Goal: Use online tool/utility: Utilize a website feature to perform a specific function

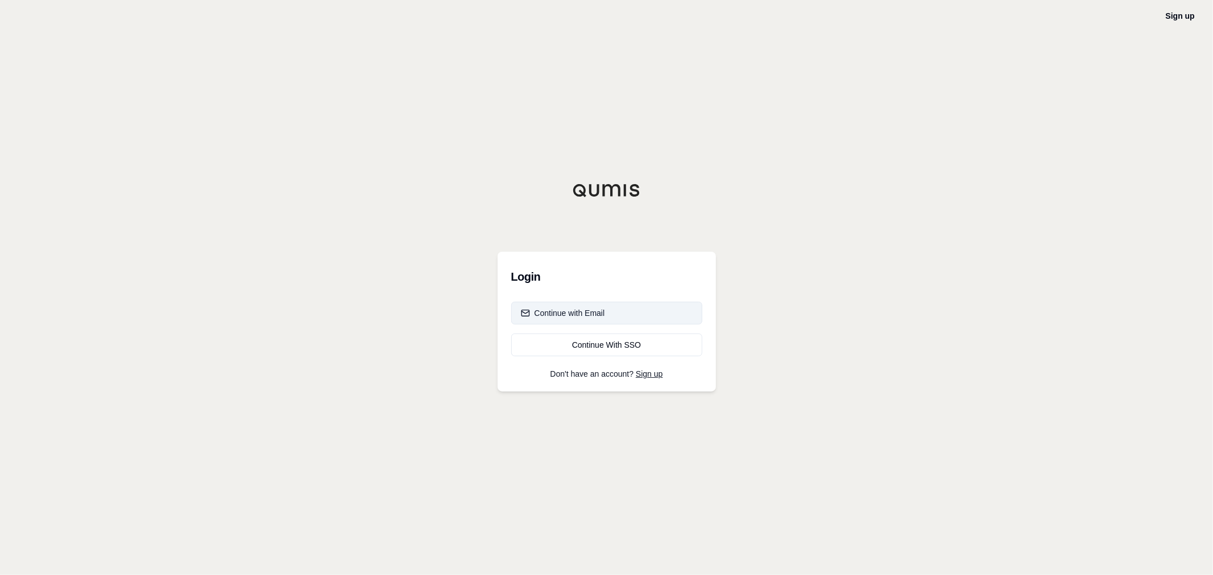
click at [610, 315] on button "Continue with Email" at bounding box center [606, 313] width 191 height 23
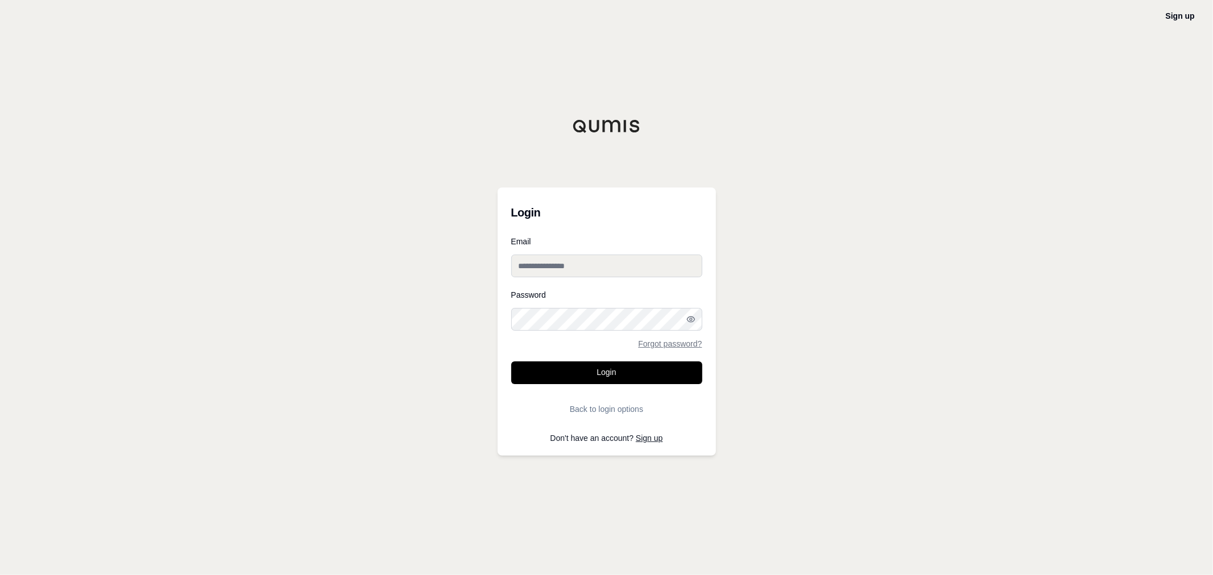
click at [587, 275] on input "Email" at bounding box center [606, 266] width 191 height 23
paste input "**********"
type input "**********"
click at [556, 366] on button "Login" at bounding box center [606, 373] width 191 height 23
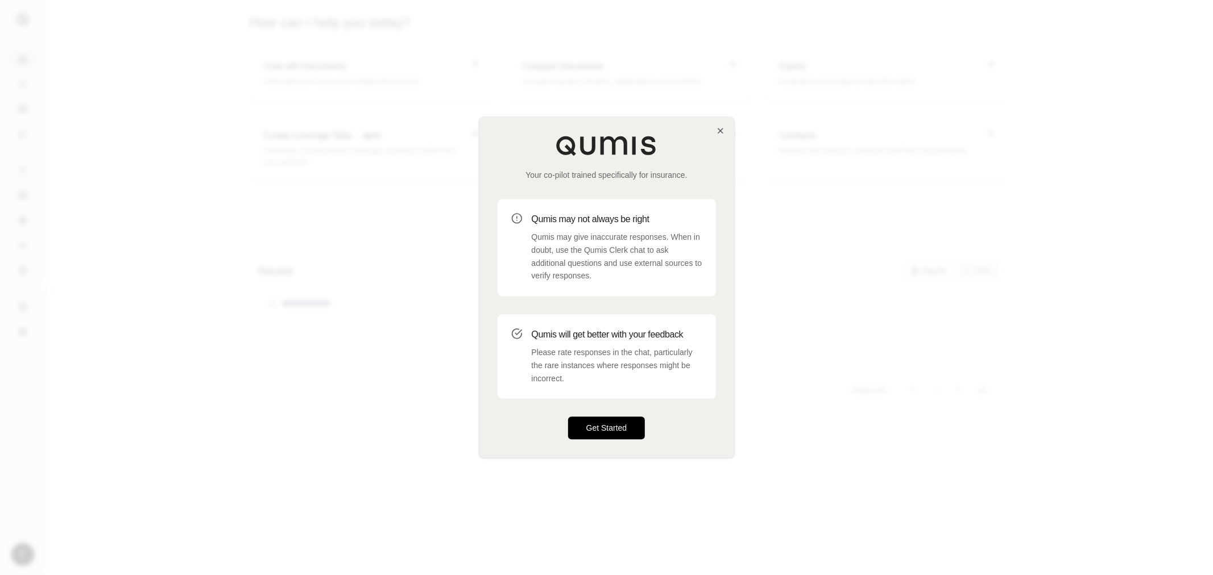
click at [590, 422] on button "Get Started" at bounding box center [606, 428] width 77 height 23
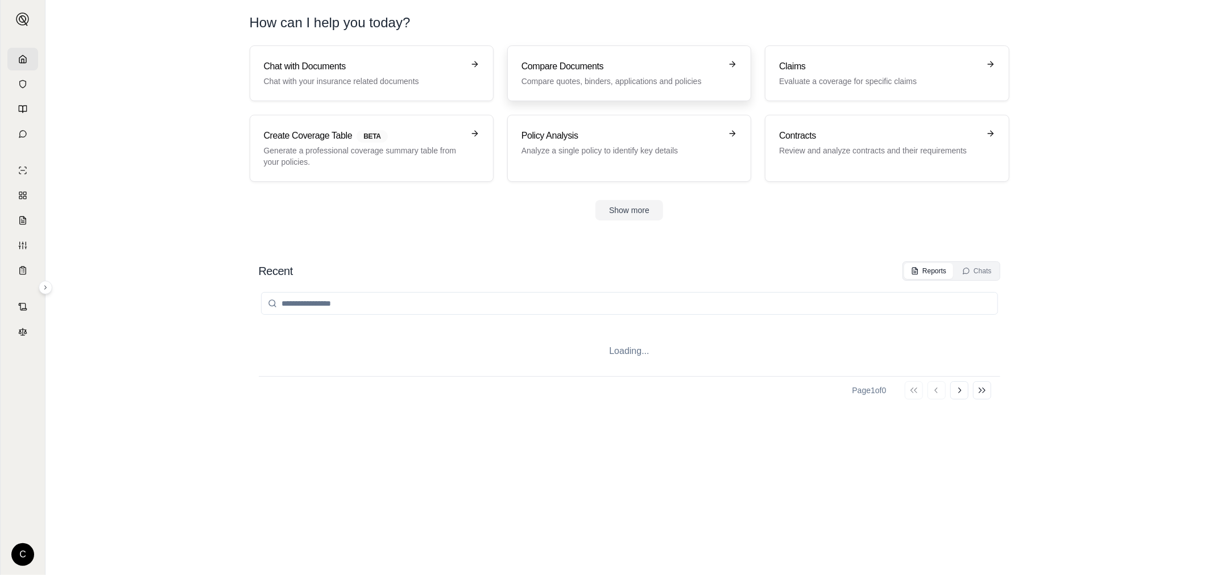
click at [621, 69] on h3 "Compare Documents" at bounding box center [621, 67] width 200 height 14
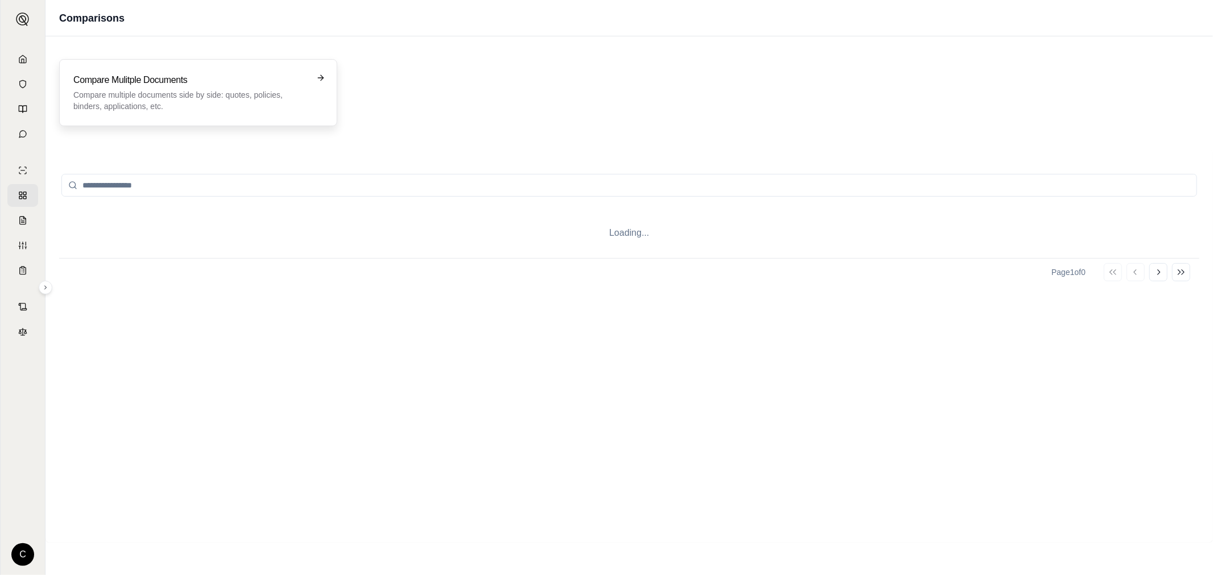
click at [201, 106] on p "Compare multiple documents side by side: quotes, policies, binders, application…" at bounding box center [190, 100] width 234 height 23
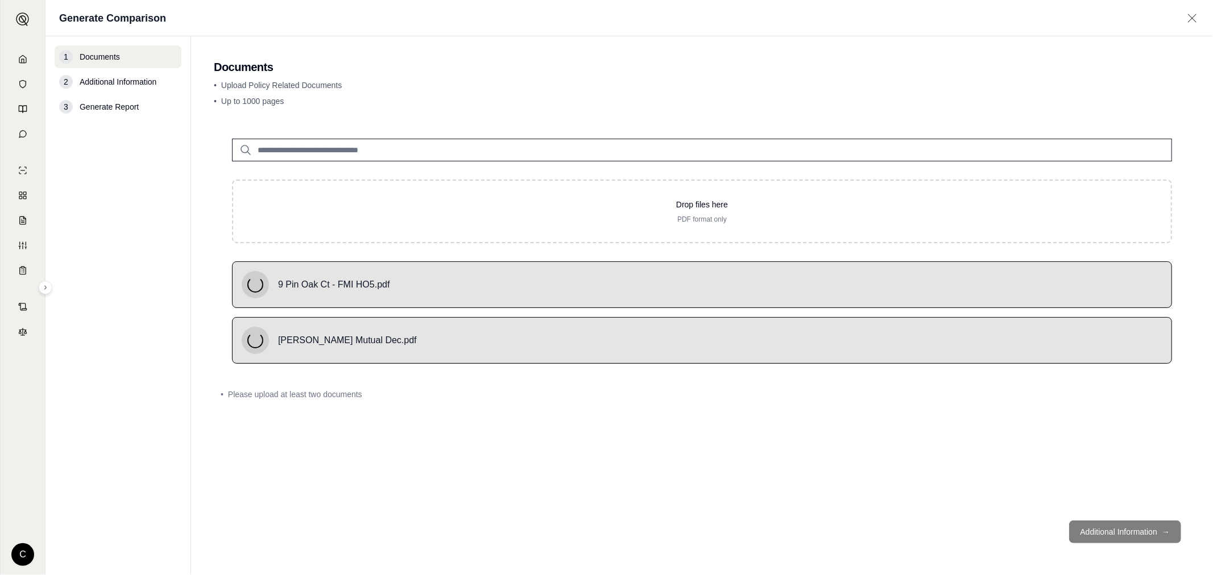
click at [301, 395] on span "Please upload at least two documents" at bounding box center [295, 394] width 134 height 11
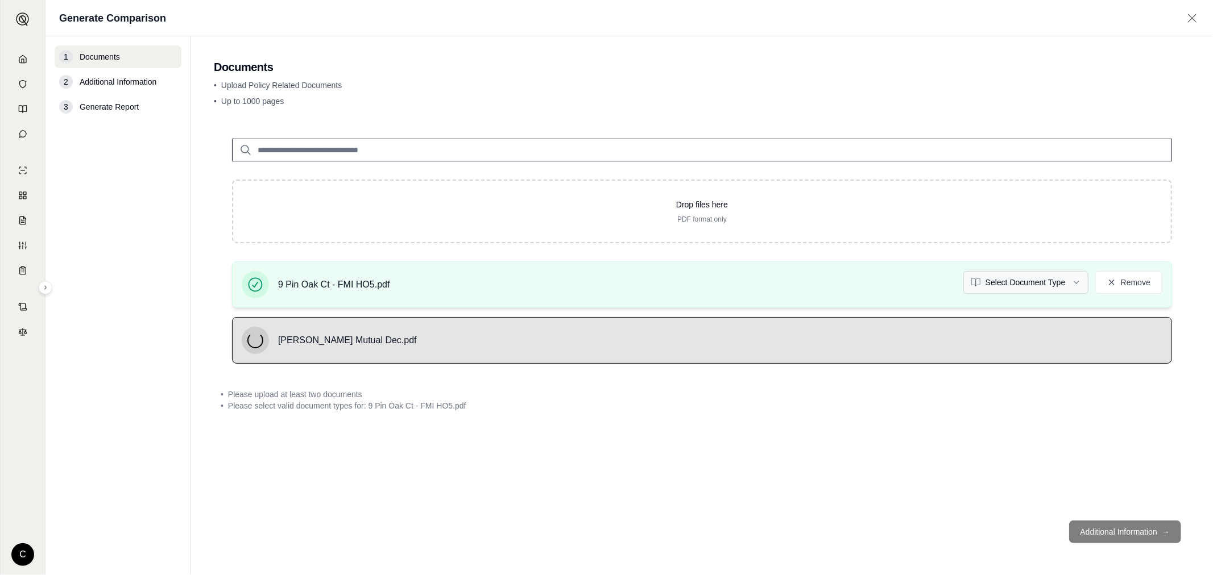
click at [1046, 284] on html "C Generate Comparison 1 Documents 2 Additional Information 3 Generate Report Do…" at bounding box center [606, 287] width 1213 height 575
click at [1054, 283] on html "C Generate Comparison 1 Documents 2 Additional Information 3 Generate Report Do…" at bounding box center [606, 287] width 1213 height 575
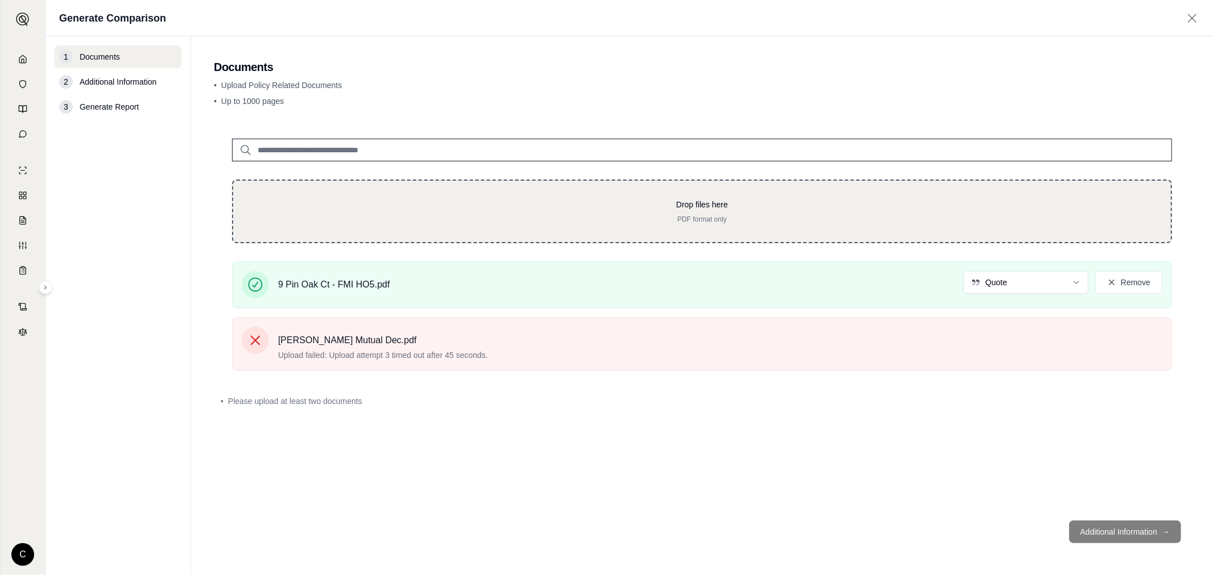
click at [691, 205] on p "Drop files here" at bounding box center [701, 204] width 901 height 11
type input "**********"
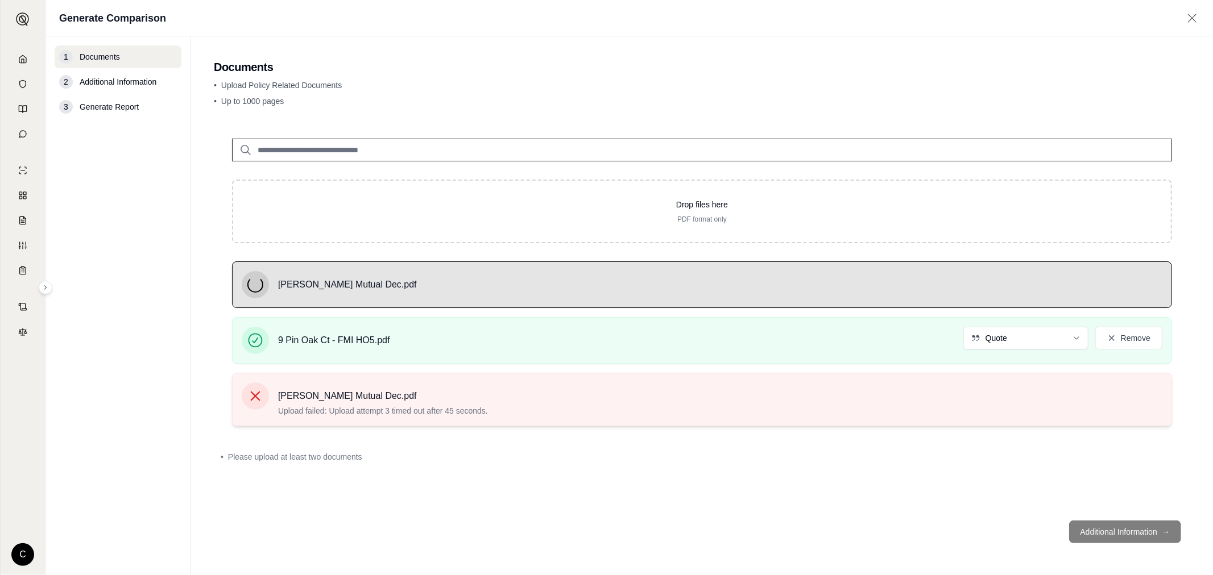
click at [251, 395] on icon at bounding box center [255, 396] width 16 height 16
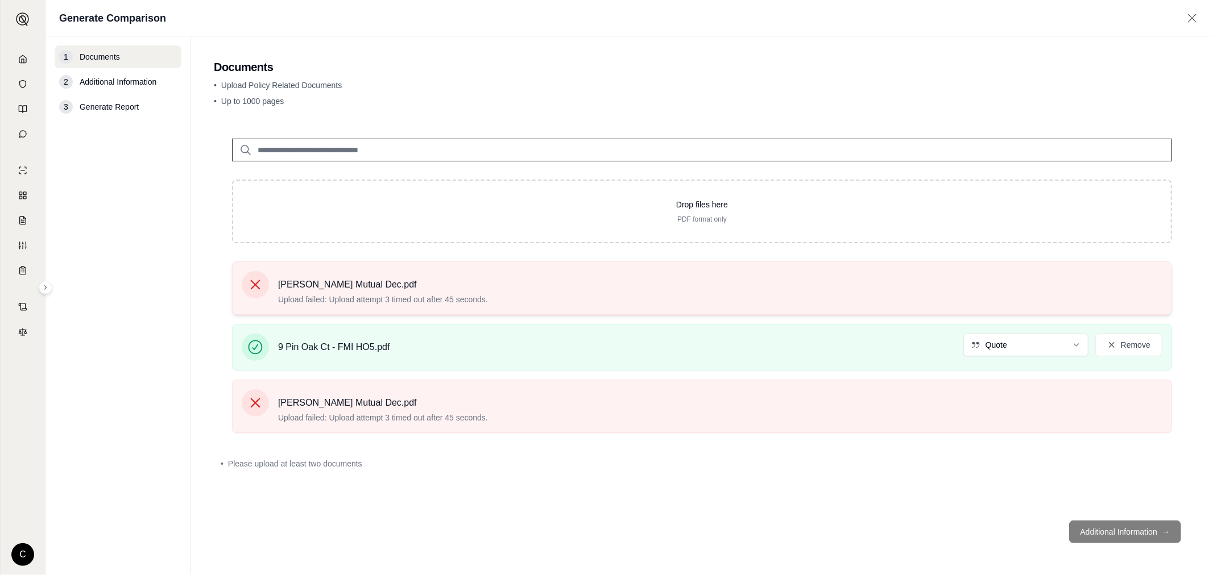
click at [262, 289] on icon at bounding box center [255, 285] width 16 height 16
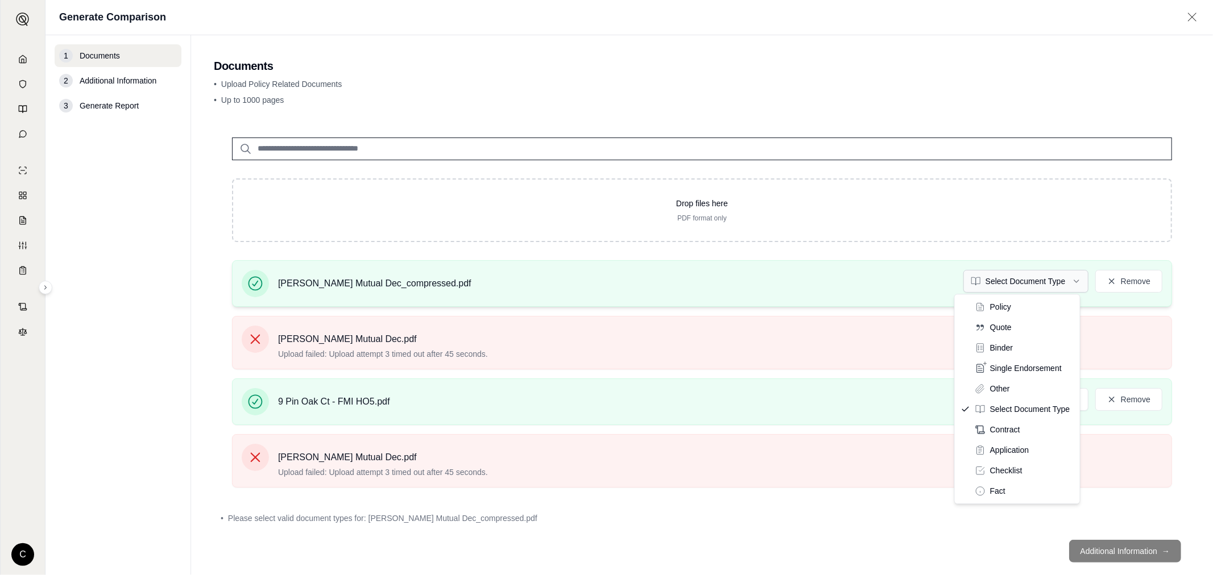
click at [1009, 280] on html "C Generate Comparison 1 Documents 2 Additional Information 3 Generate Report Do…" at bounding box center [606, 287] width 1213 height 575
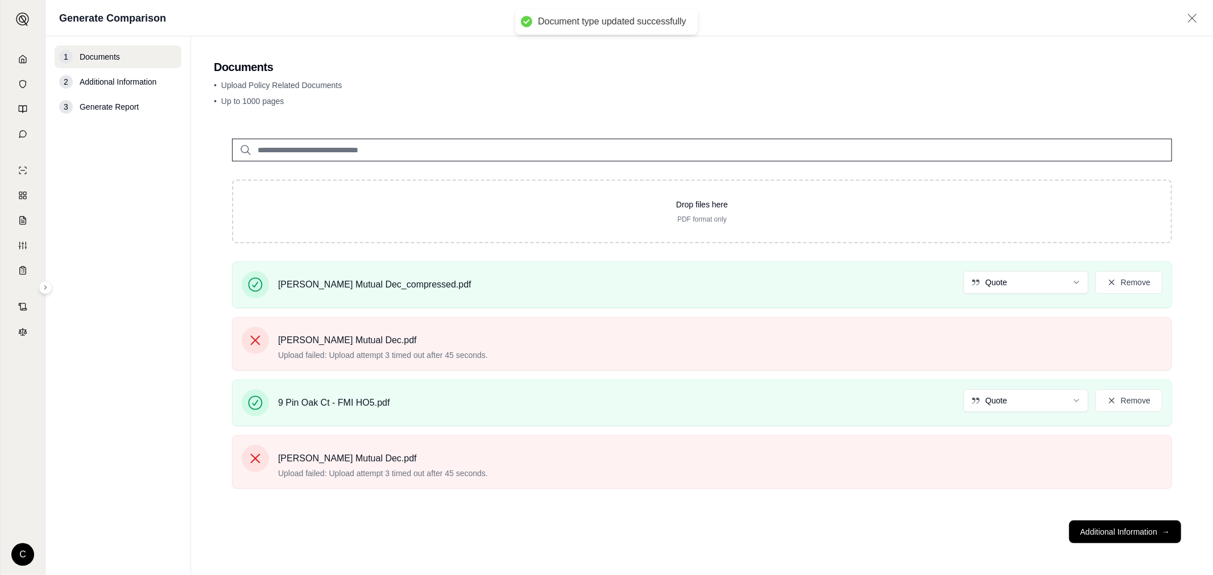
click at [1101, 559] on main "Documents • Upload Policy Related Documents • Up to 1000 pages Drop files here …" at bounding box center [702, 305] width 1022 height 539
click at [1121, 531] on button "Additional Information →" at bounding box center [1125, 532] width 112 height 23
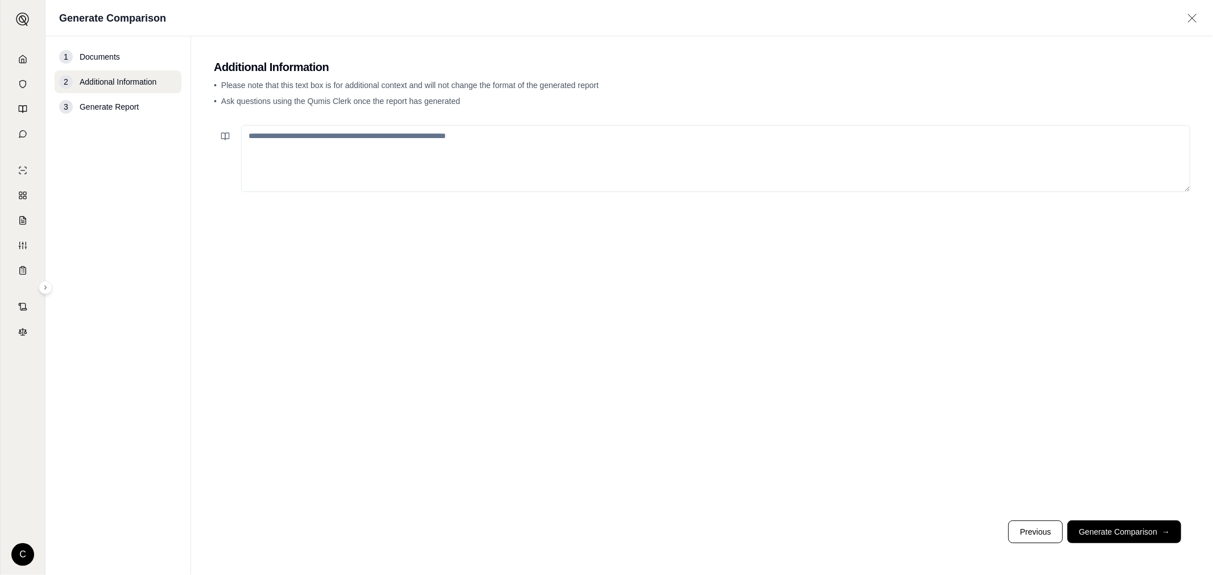
click at [343, 171] on textarea at bounding box center [715, 158] width 949 height 67
type textarea "**********"
click at [1102, 530] on button "Generate Comparison →" at bounding box center [1124, 532] width 114 height 23
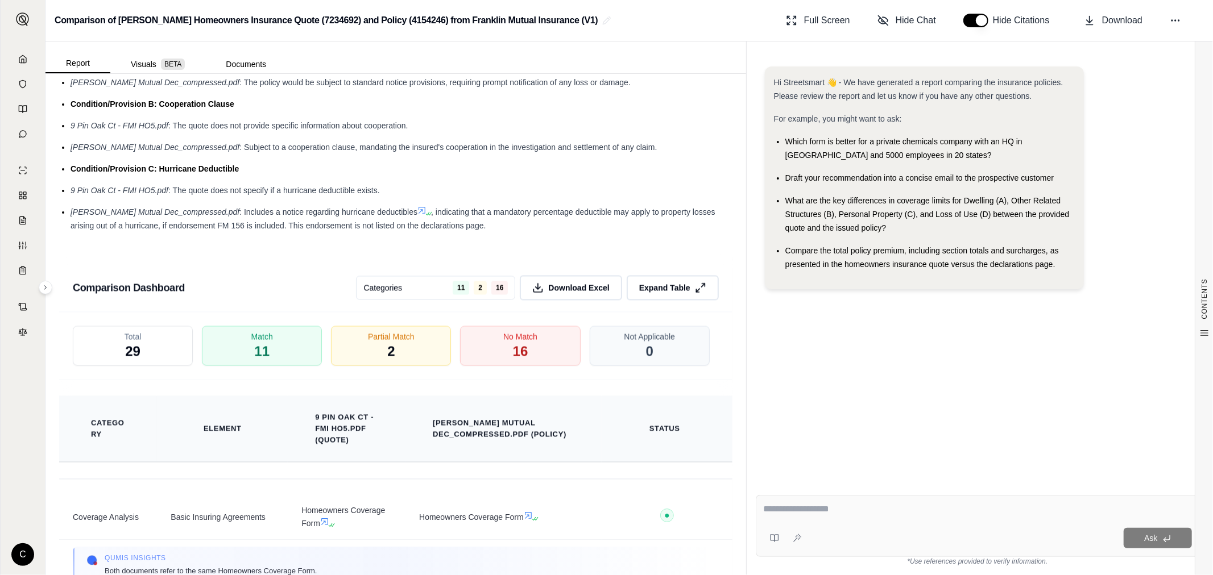
scroll to position [1788, 0]
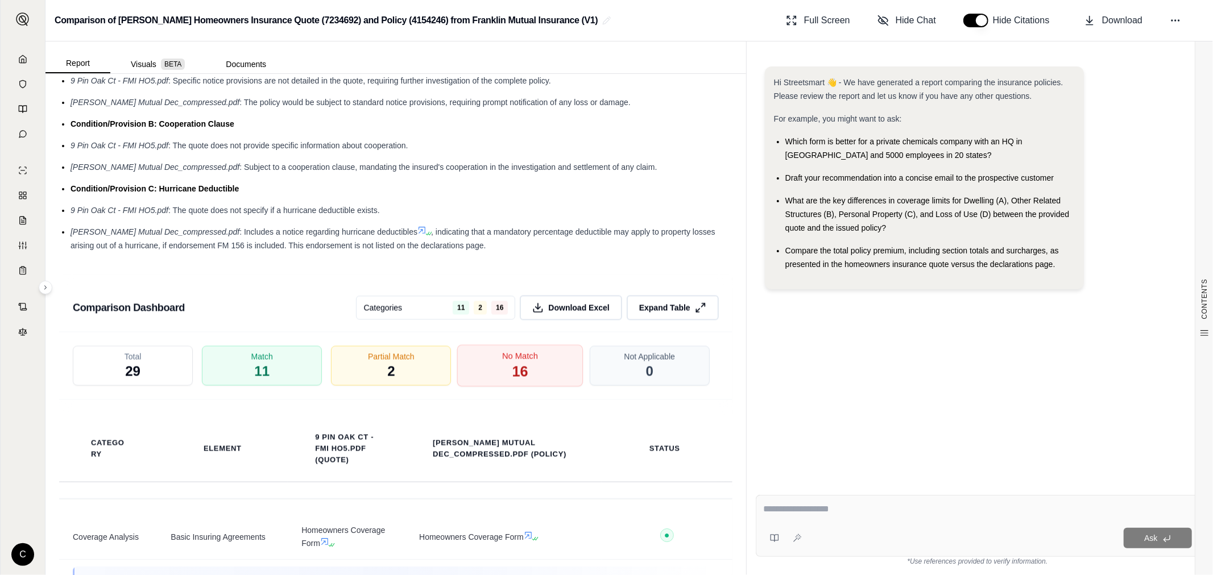
click at [485, 375] on div "No Match 16" at bounding box center [520, 366] width 126 height 42
click at [430, 378] on div "Partial Match 2" at bounding box center [391, 366] width 126 height 42
click at [373, 372] on div "Partial Match 2" at bounding box center [391, 366] width 126 height 42
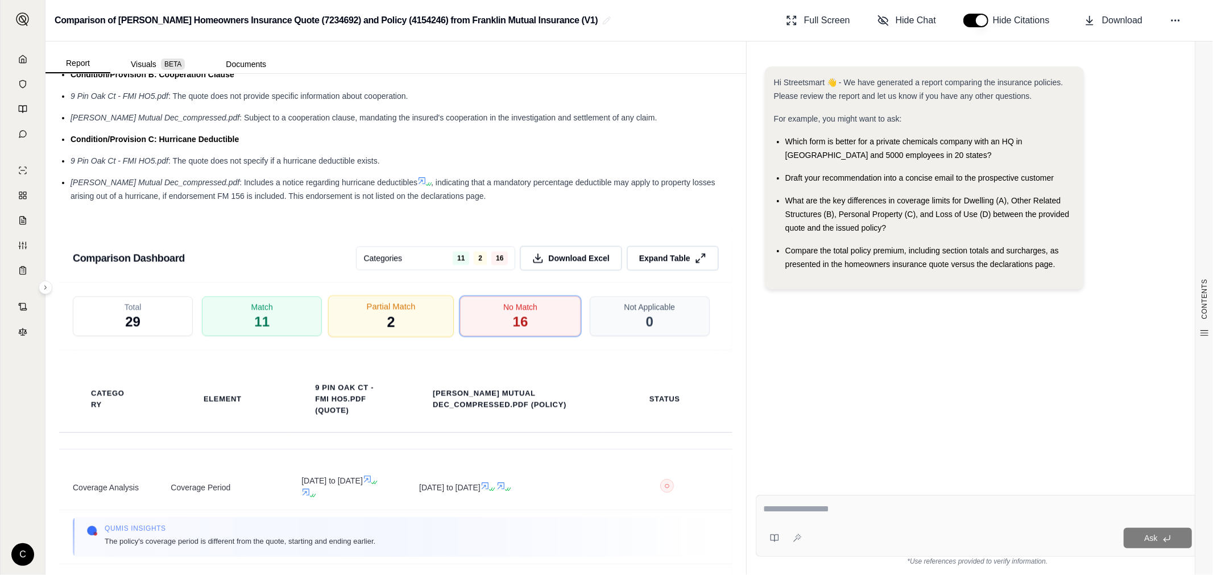
scroll to position [1914, 0]
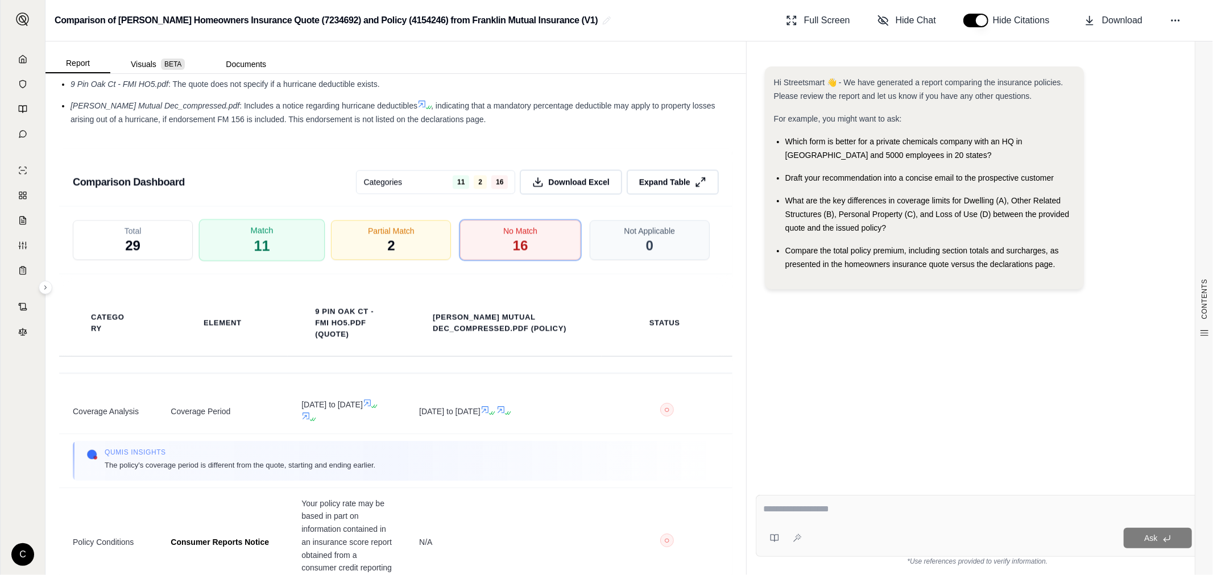
click at [275, 260] on div "Match 11" at bounding box center [262, 240] width 126 height 42
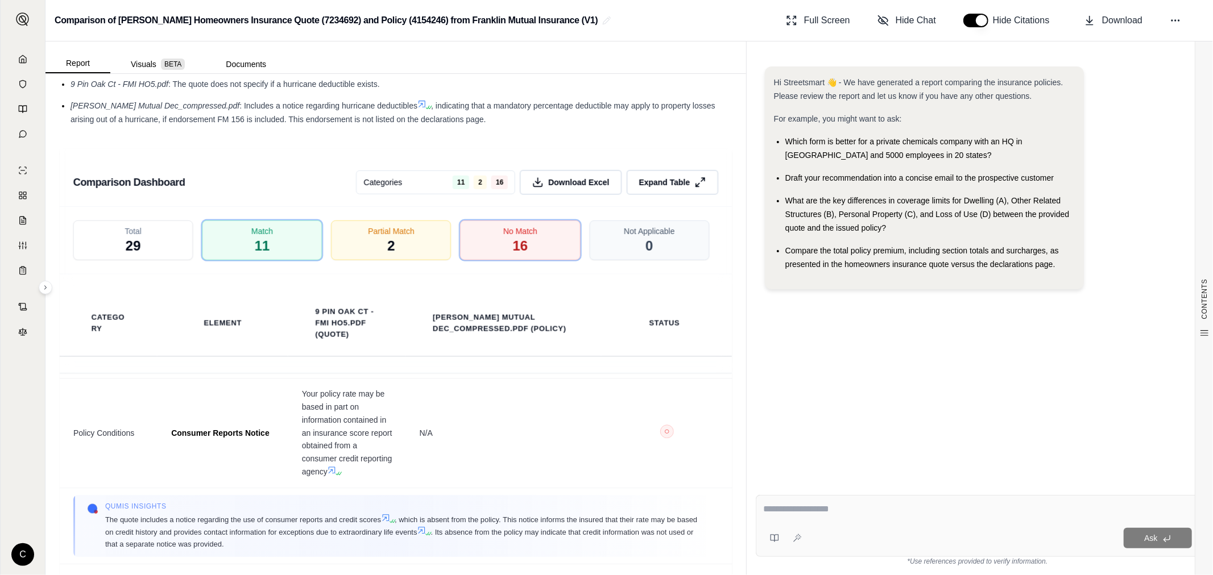
scroll to position [1010, 0]
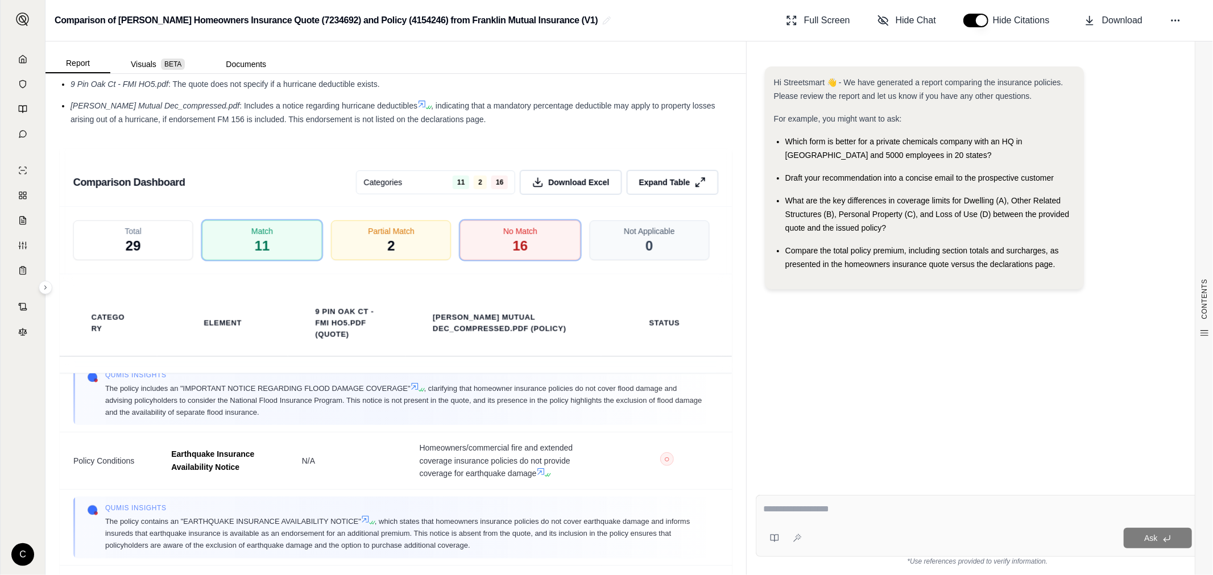
click at [843, 511] on textarea at bounding box center [977, 510] width 429 height 14
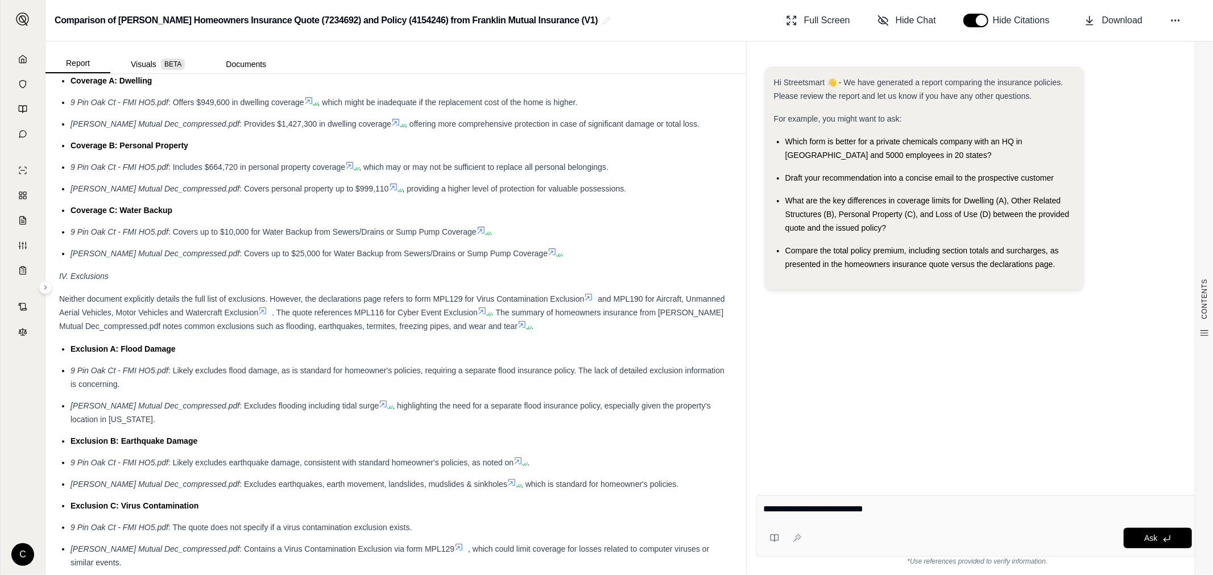
scroll to position [1156, 0]
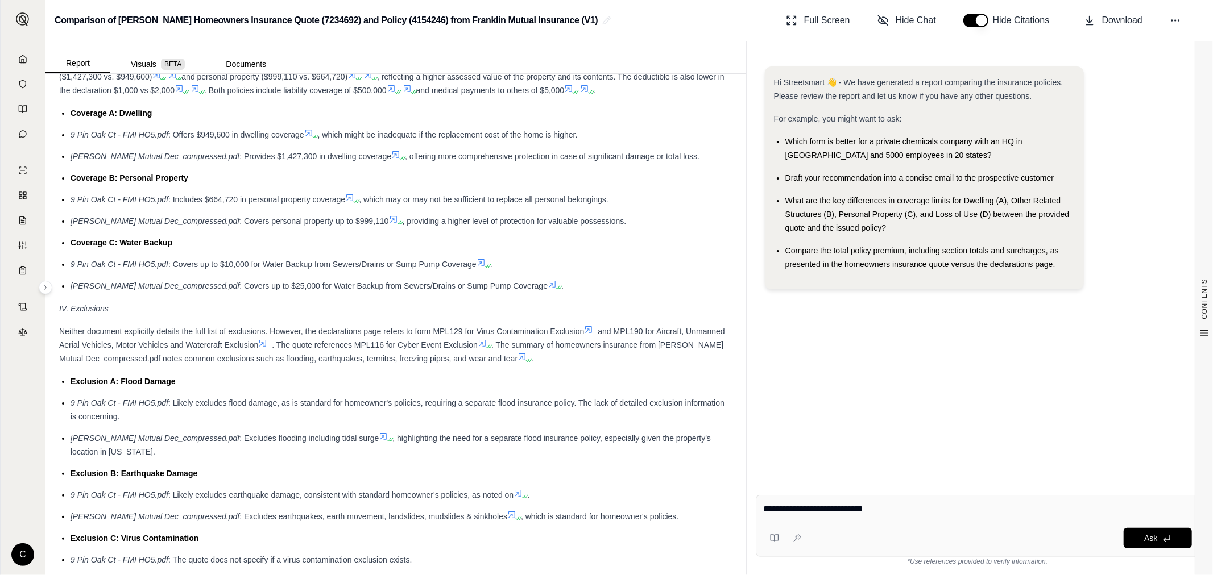
drag, startPoint x: 683, startPoint y: 178, endPoint x: 683, endPoint y: 165, distance: 13.1
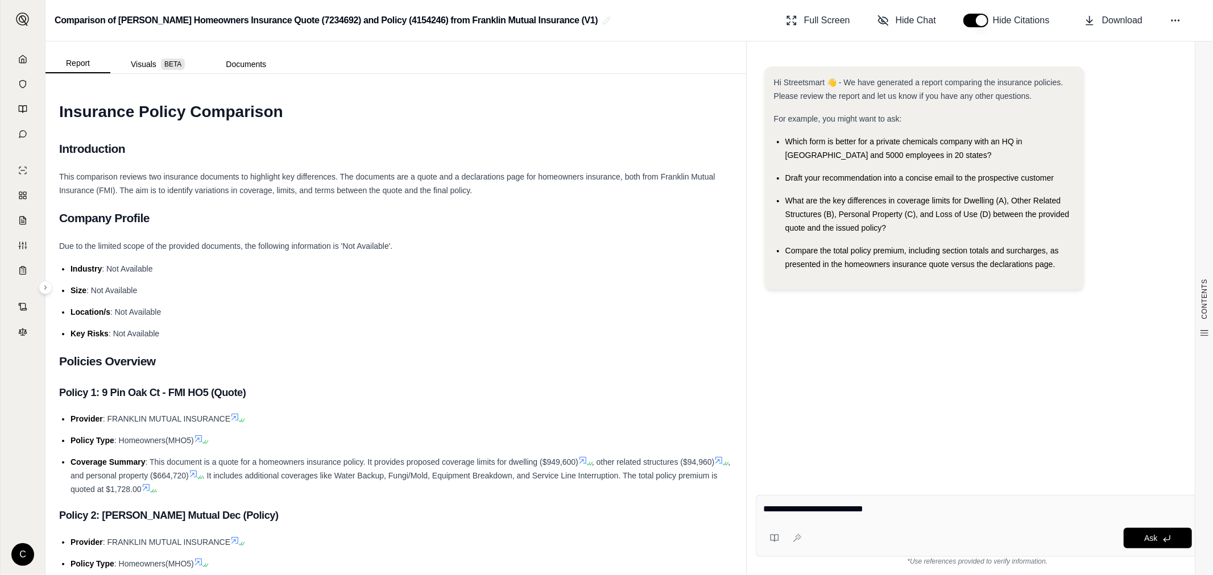
scroll to position [0, 0]
click at [251, 74] on div "CONTENTS Table of Contents INSURANCE POLICY COMPARISON Introduction Company Pro…" at bounding box center [395, 324] width 700 height 501
click at [252, 60] on button "Documents" at bounding box center [245, 64] width 81 height 18
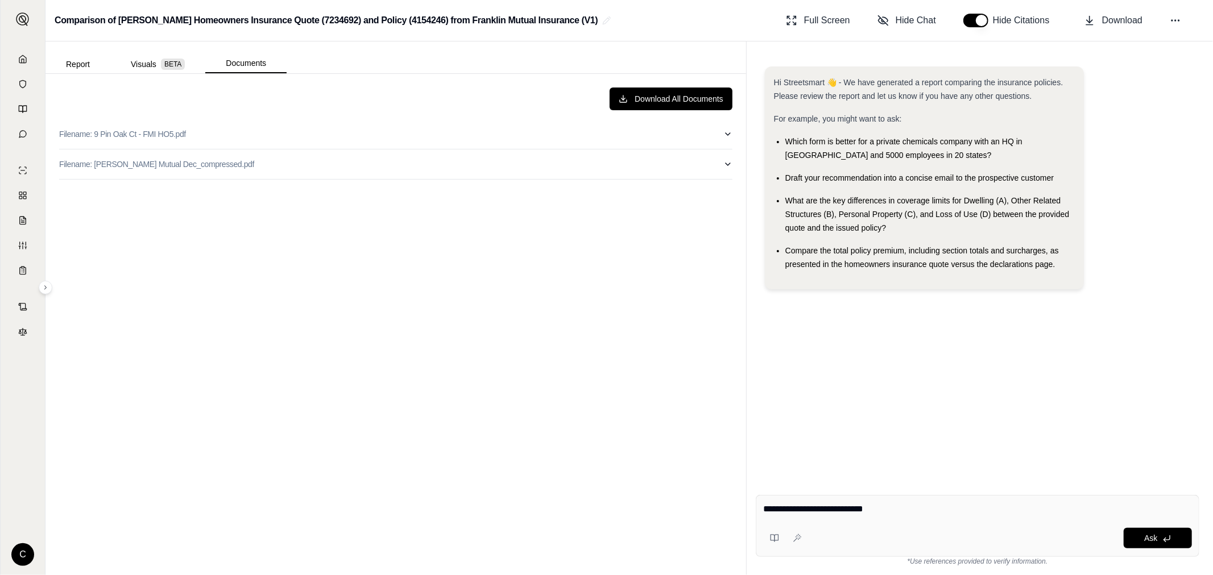
click at [895, 508] on textarea "**********" at bounding box center [977, 510] width 429 height 14
type textarea "**********"
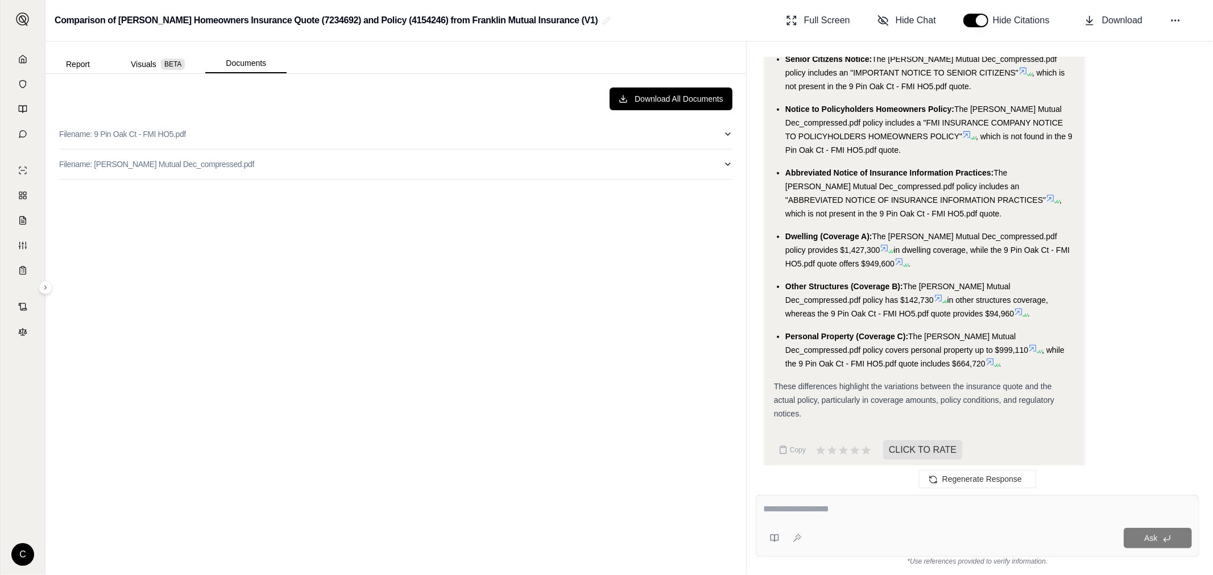
scroll to position [1079, 0]
